Goal: Navigation & Orientation: Find specific page/section

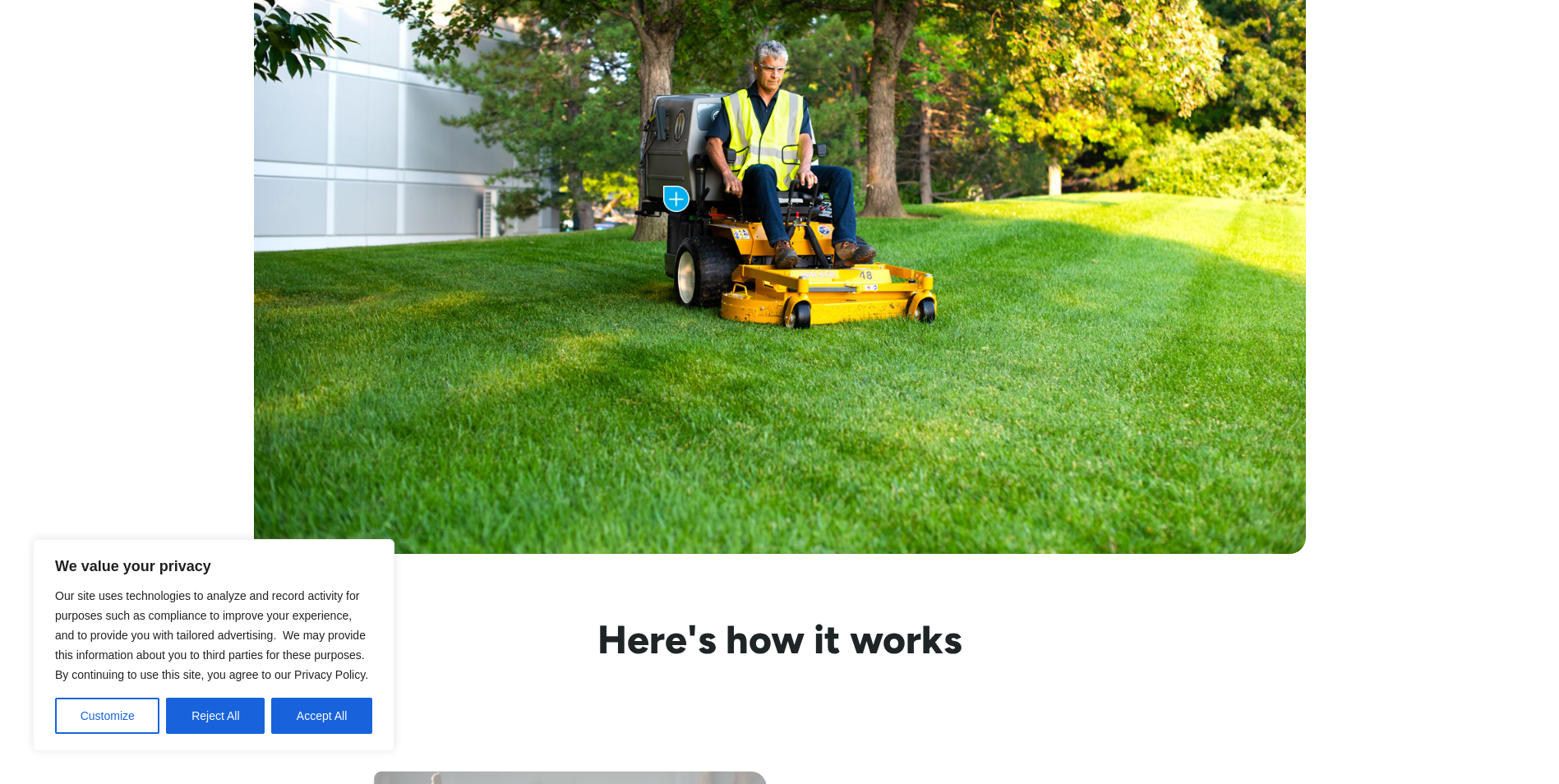
scroll to position [959, 0]
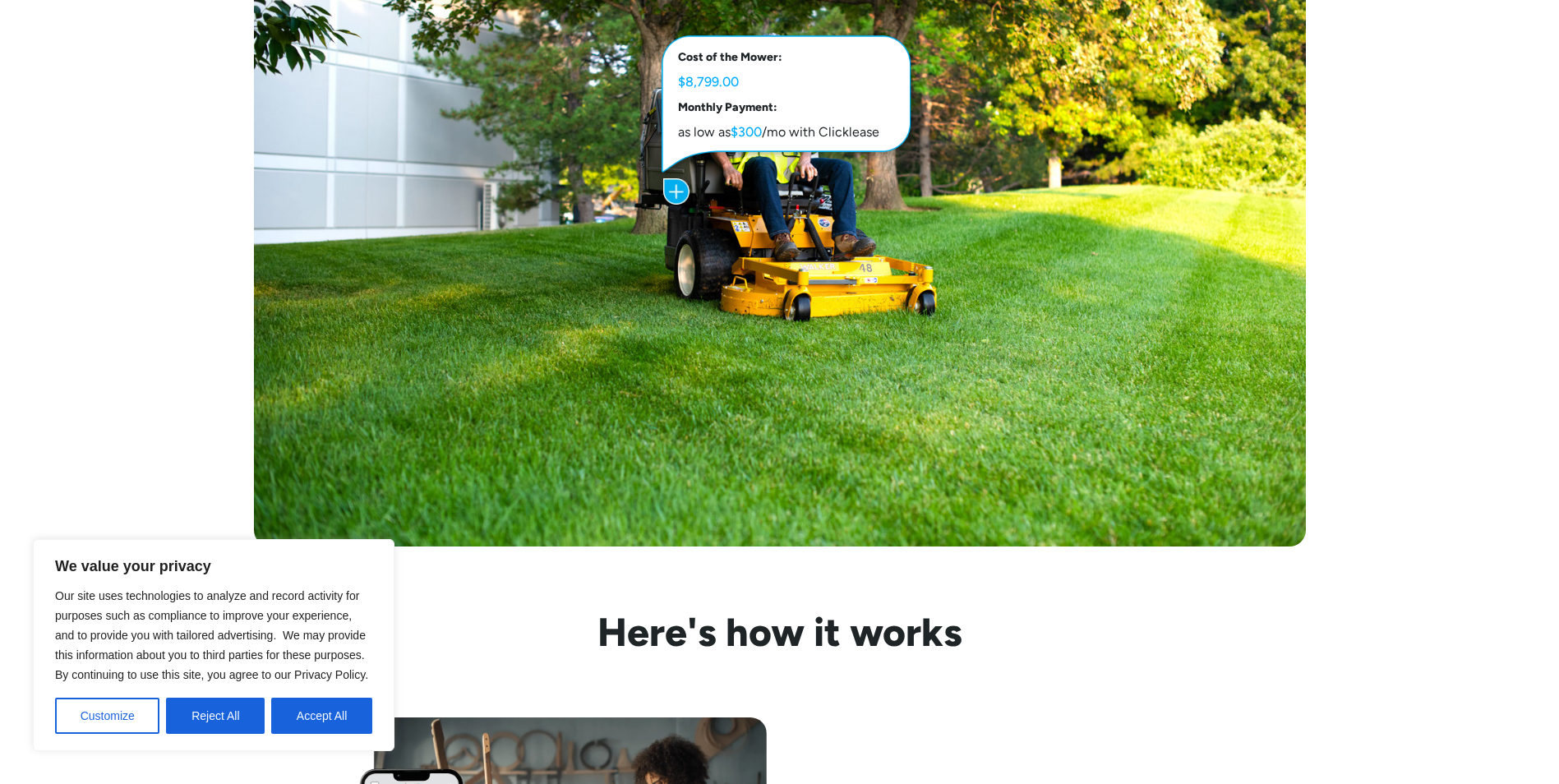
click at [226, 718] on button "Reject All" at bounding box center [214, 715] width 98 height 36
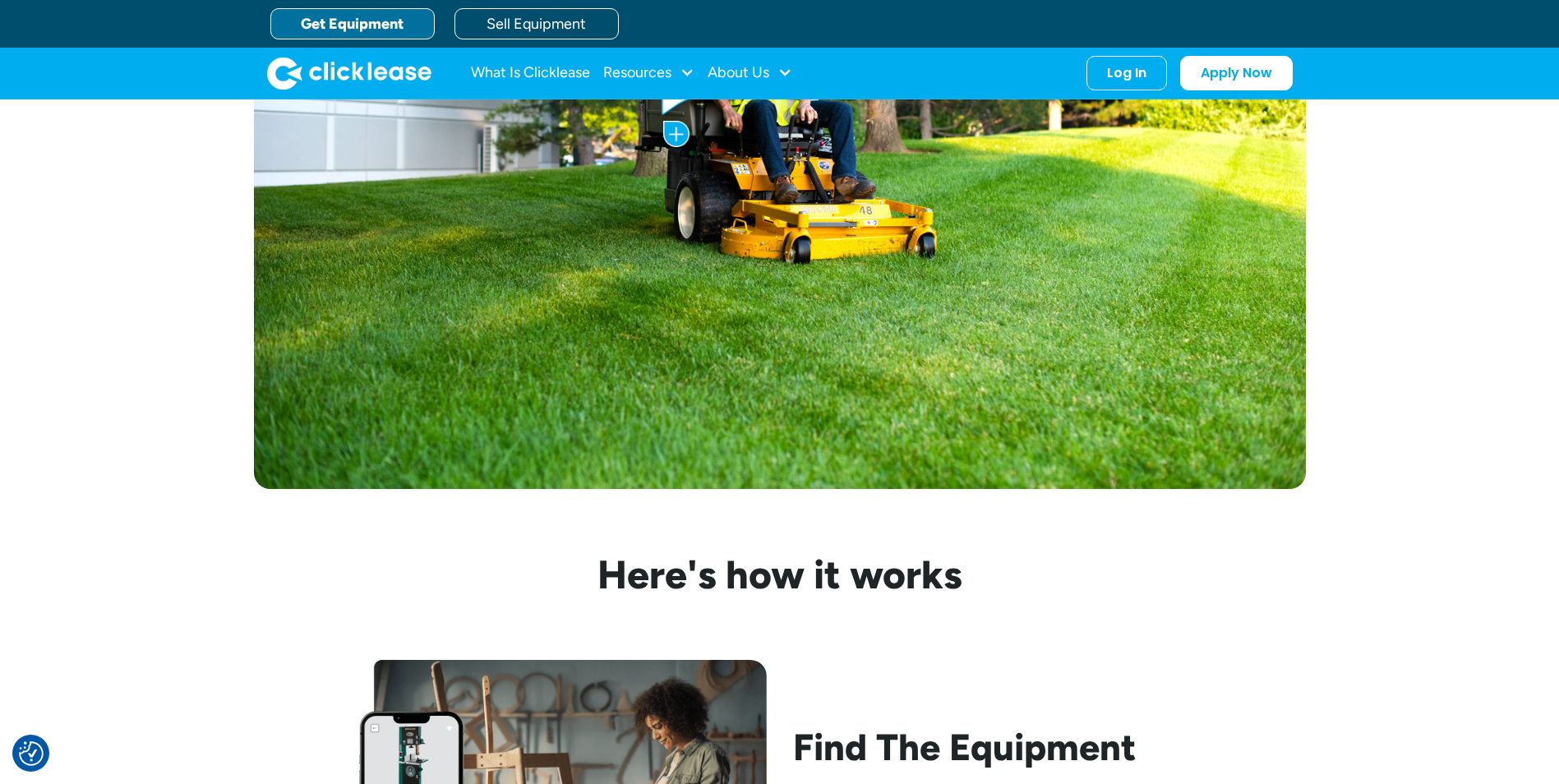
scroll to position [1013, 0]
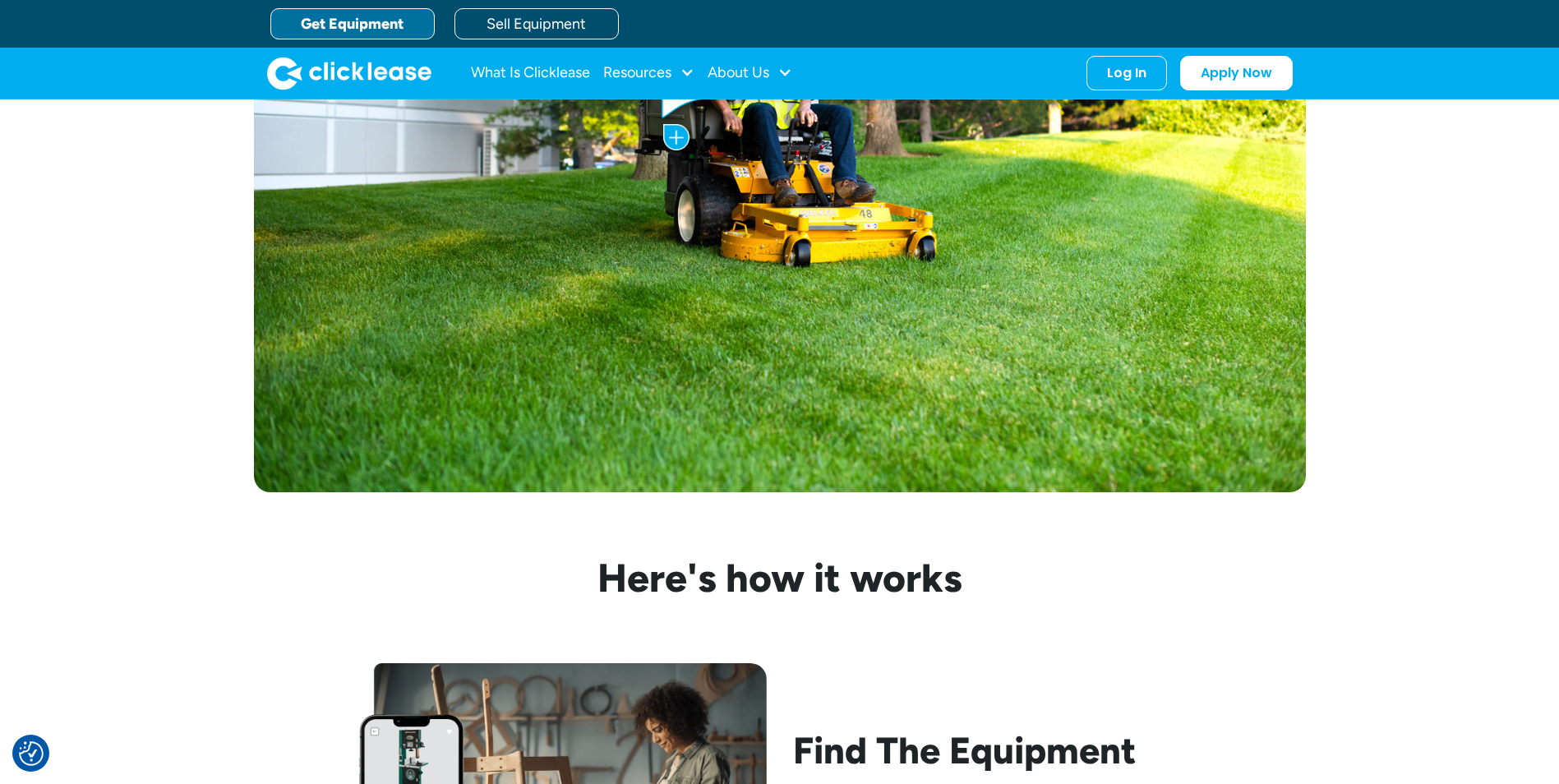
drag, startPoint x: 1557, startPoint y: 220, endPoint x: 1569, endPoint y: 136, distance: 84.9
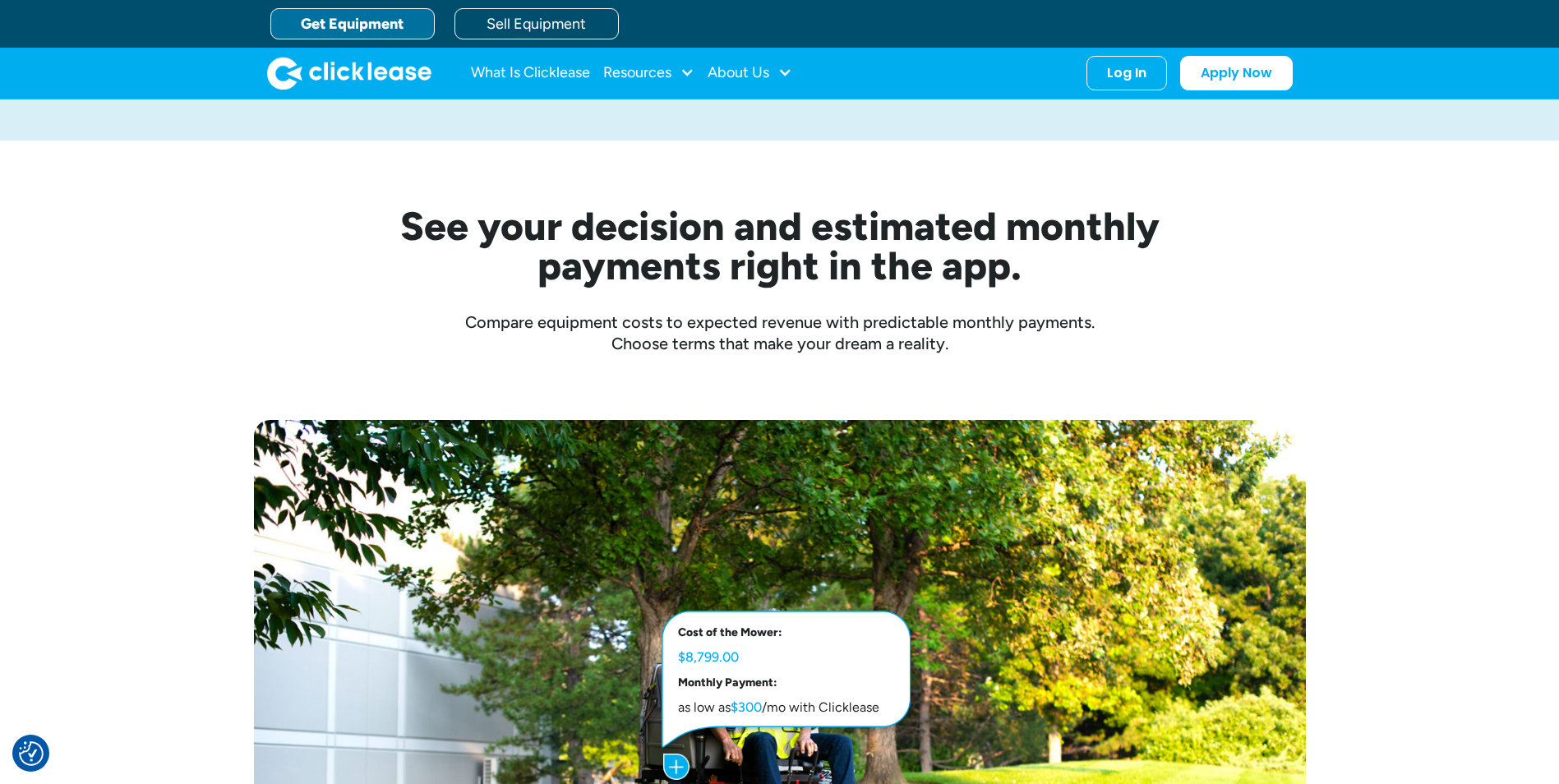
scroll to position [0, 0]
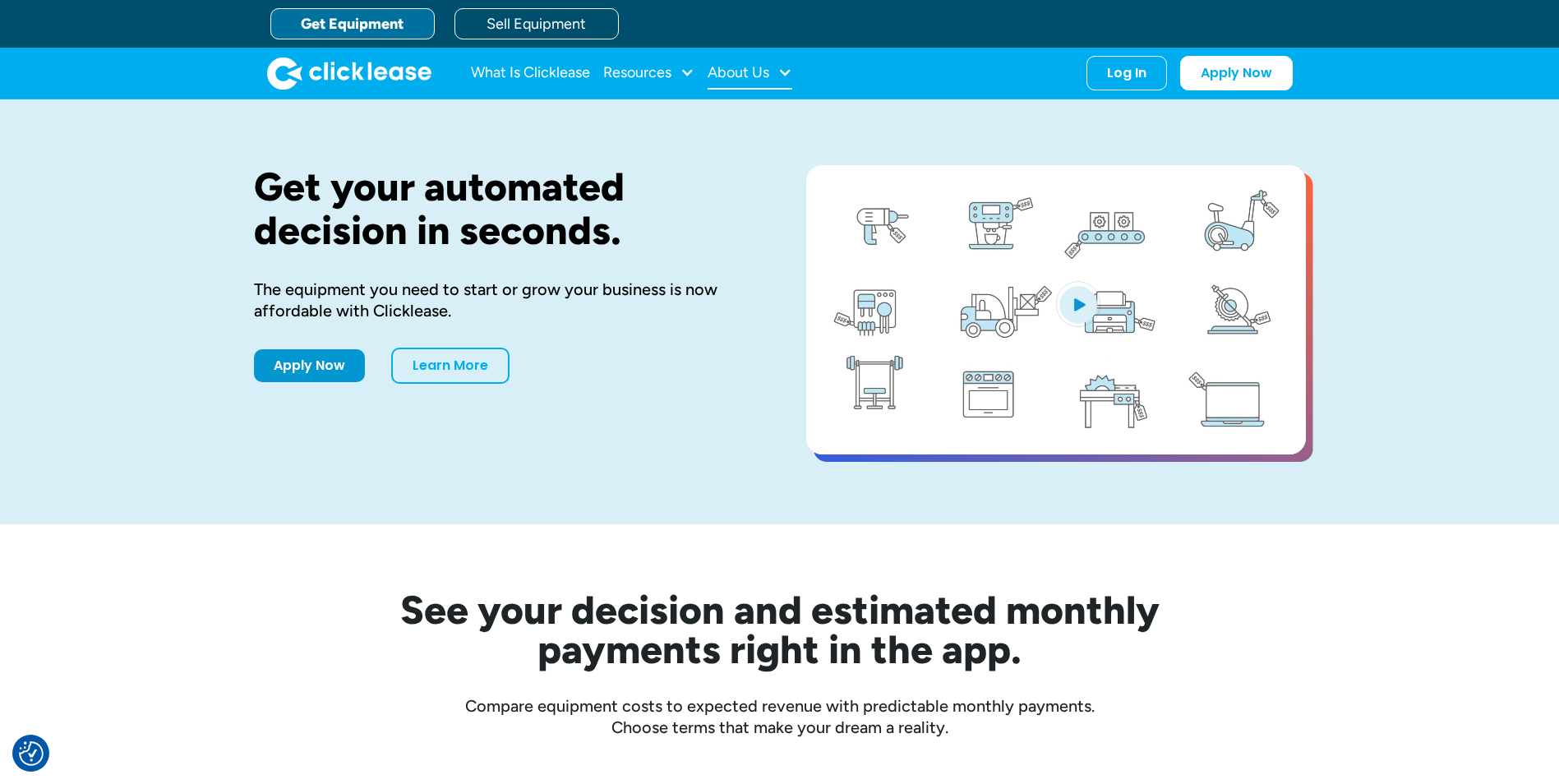
click at [788, 78] on div at bounding box center [785, 72] width 15 height 15
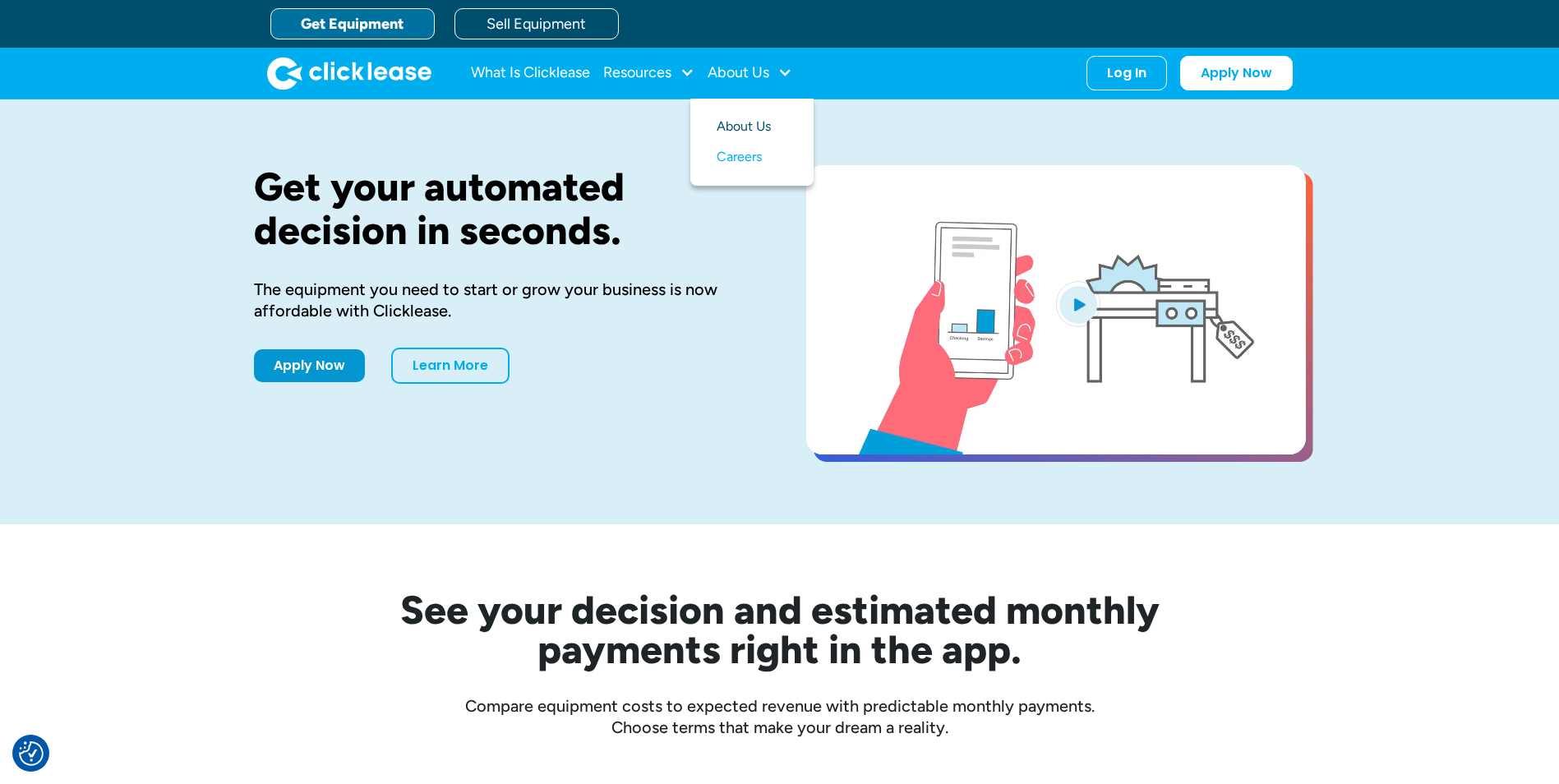
click at [768, 129] on link "About Us" at bounding box center [752, 127] width 71 height 30
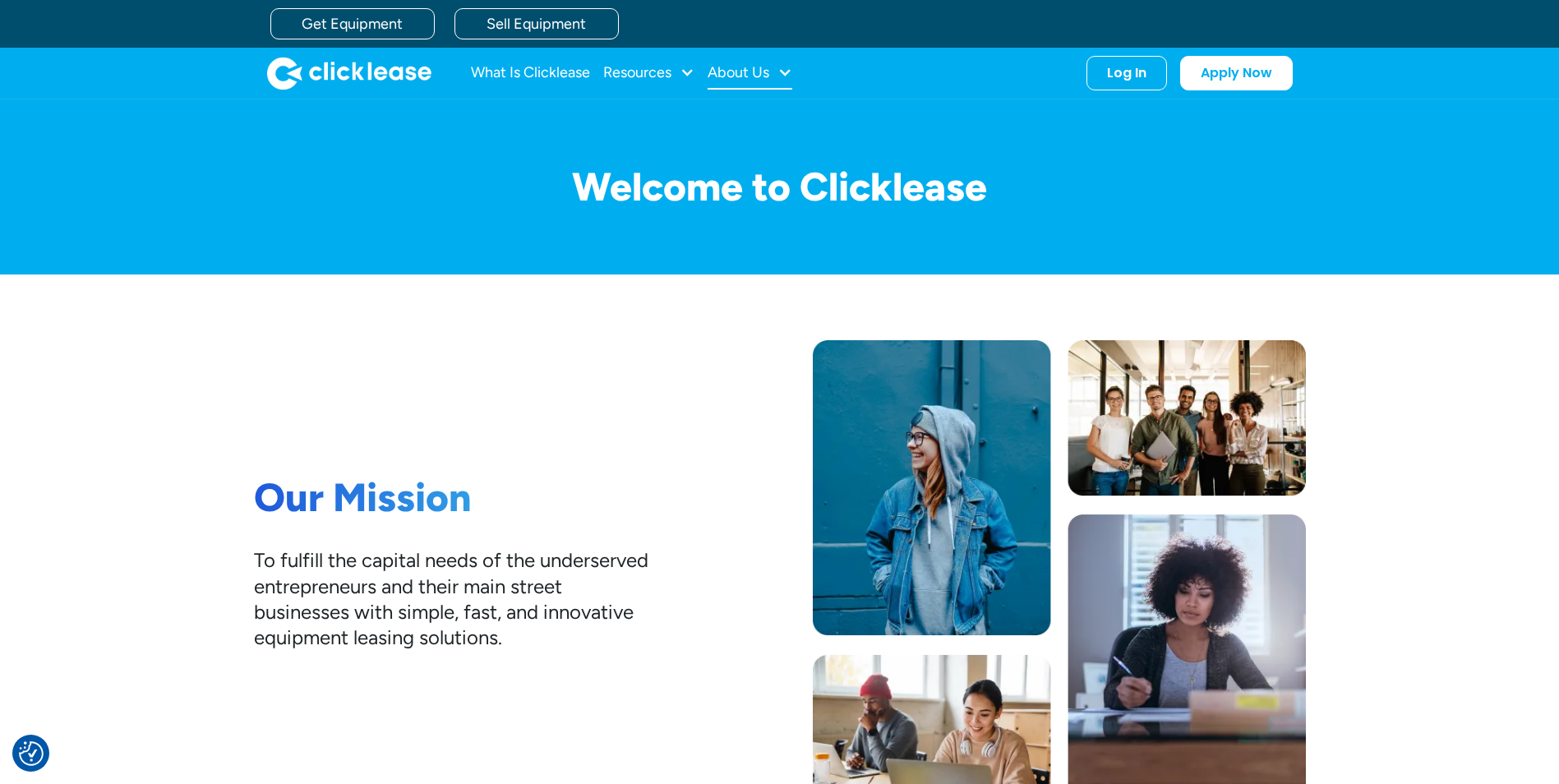
click at [771, 74] on div "About Us" at bounding box center [750, 73] width 85 height 32
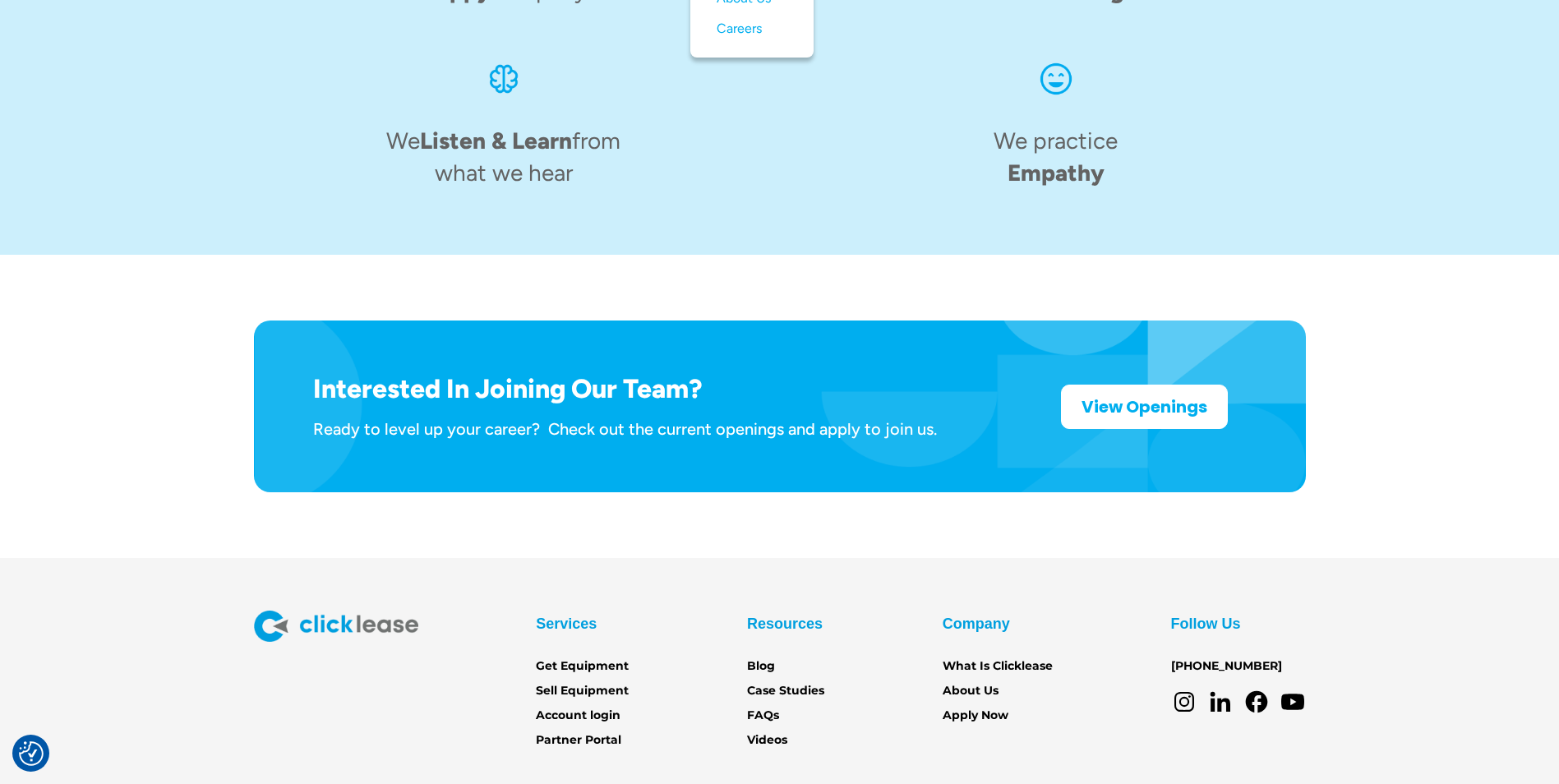
scroll to position [2522, 0]
